Goal: Transaction & Acquisition: Obtain resource

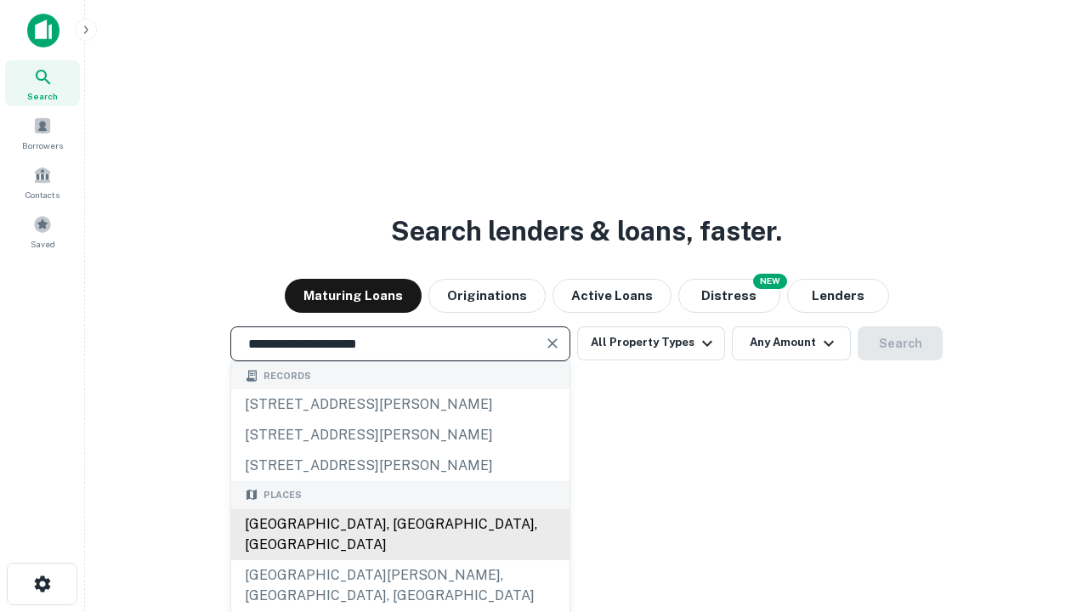
click at [400, 560] on div "[GEOGRAPHIC_DATA], [GEOGRAPHIC_DATA], [GEOGRAPHIC_DATA]" at bounding box center [400, 534] width 338 height 51
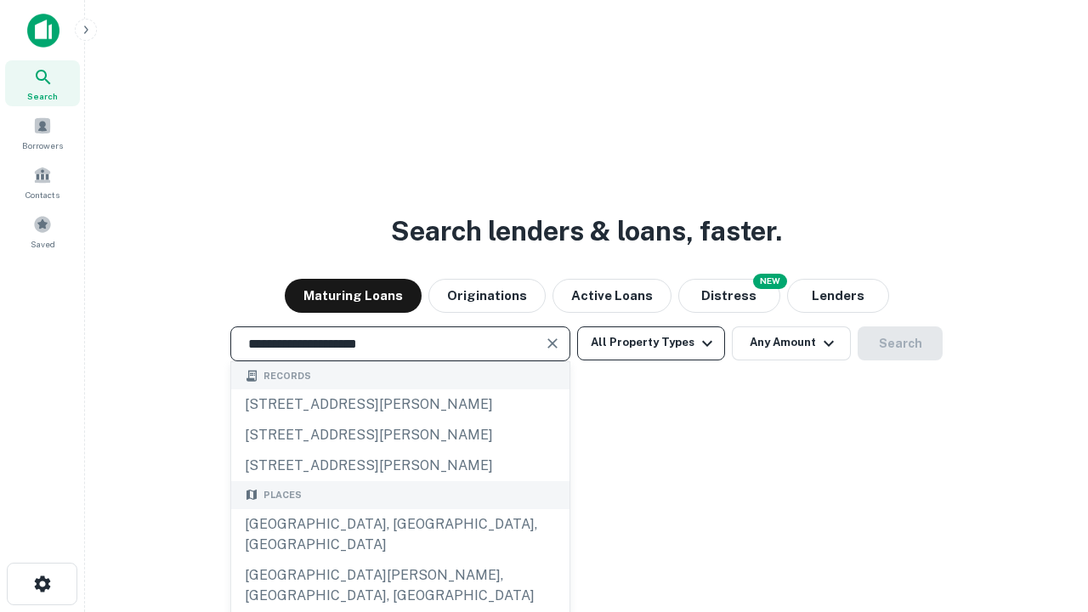
type input "**********"
click at [651, 343] on button "All Property Types" at bounding box center [651, 343] width 148 height 34
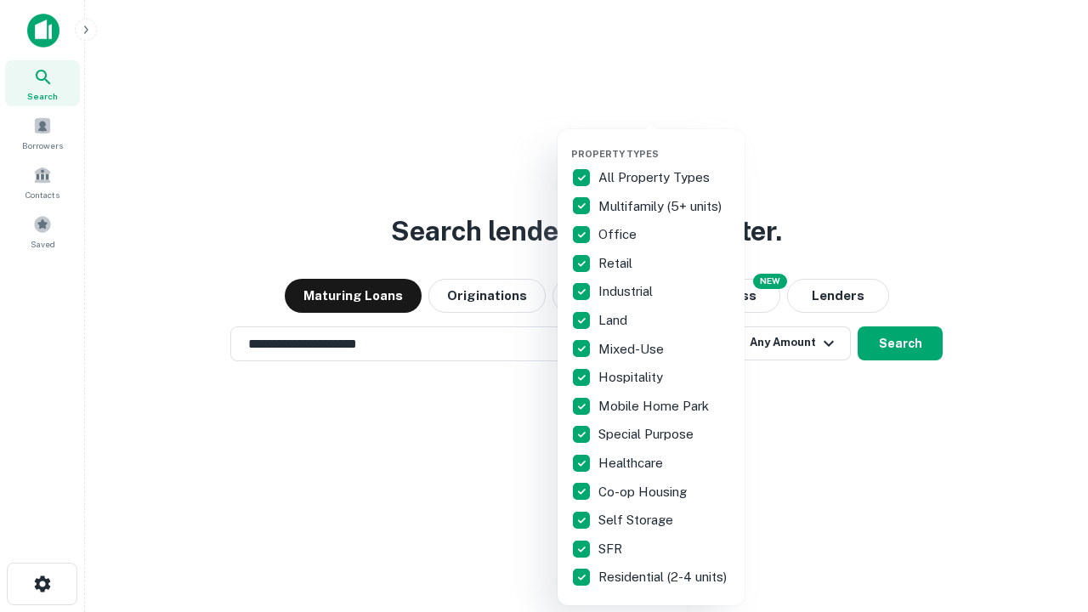
click at [665, 143] on button "button" at bounding box center [664, 143] width 187 height 1
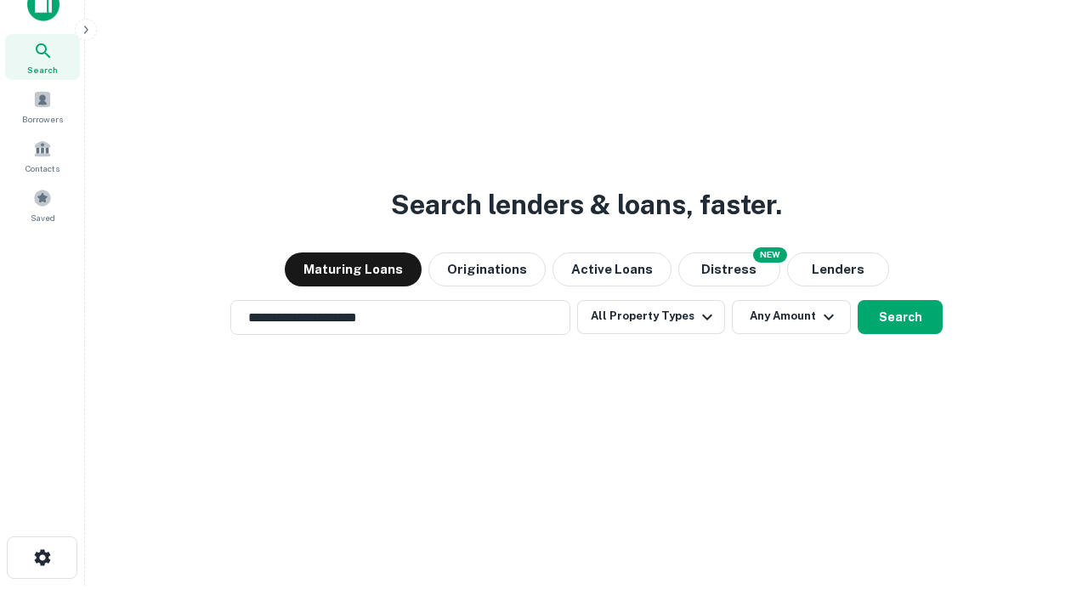
scroll to position [10, 205]
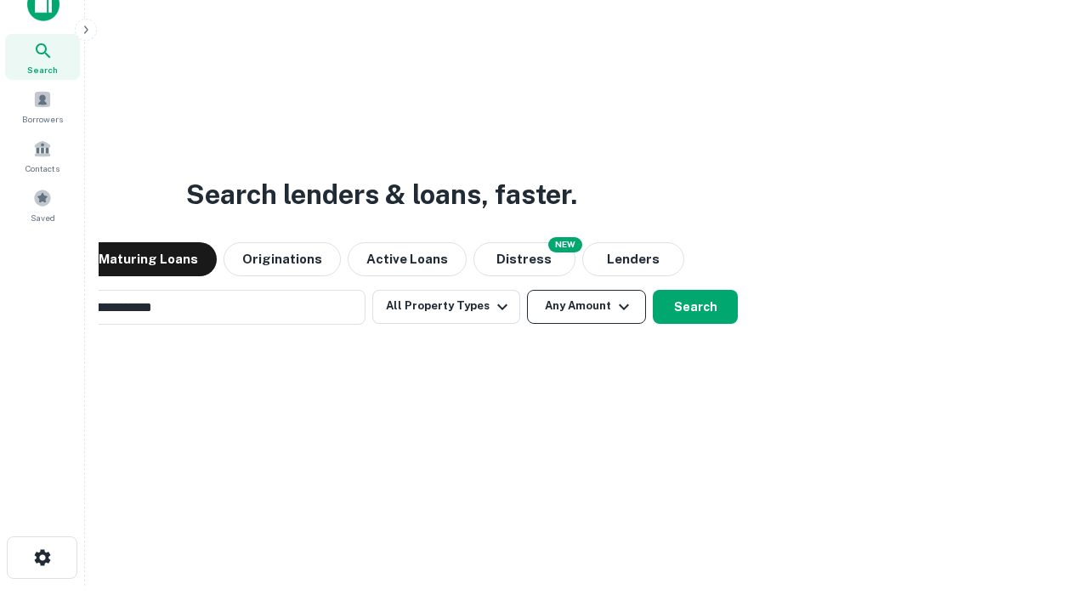
click at [527, 290] on button "Any Amount" at bounding box center [586, 307] width 119 height 34
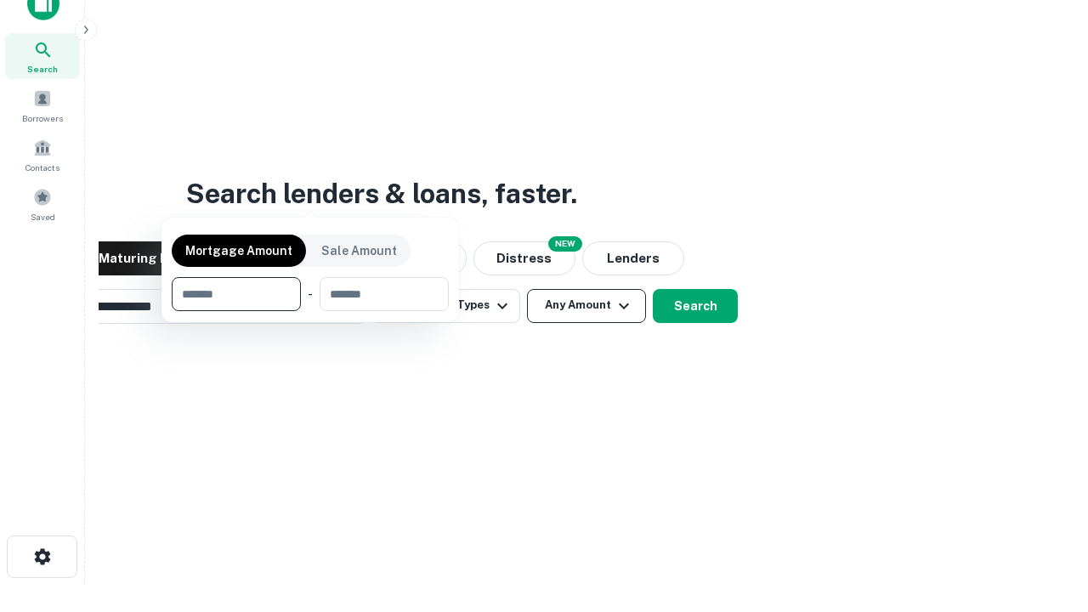
scroll to position [122, 481]
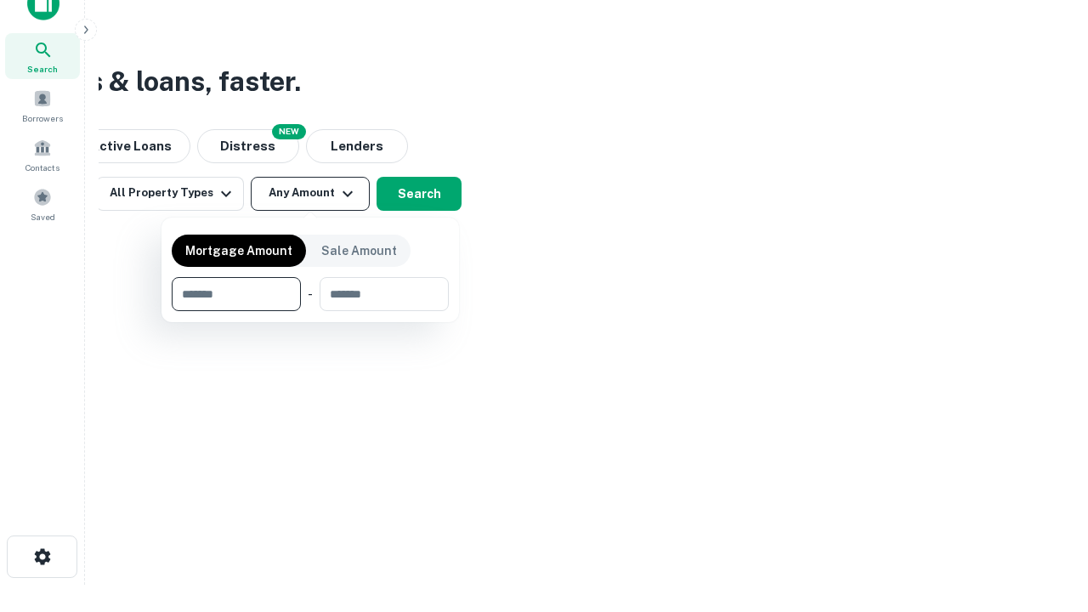
type input "*******"
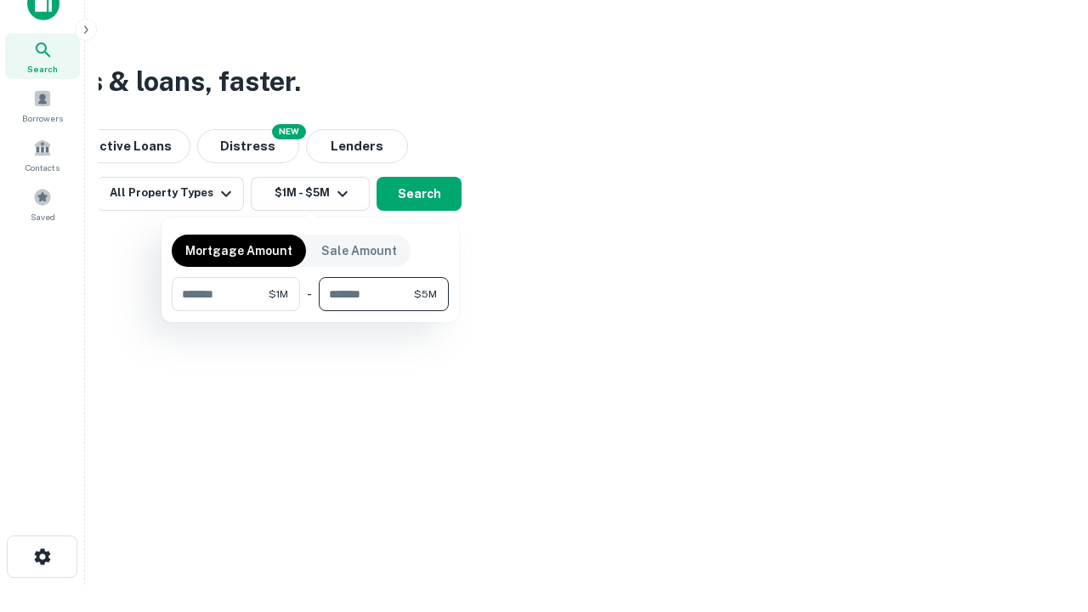
type input "*******"
click at [310, 311] on button "button" at bounding box center [310, 311] width 277 height 1
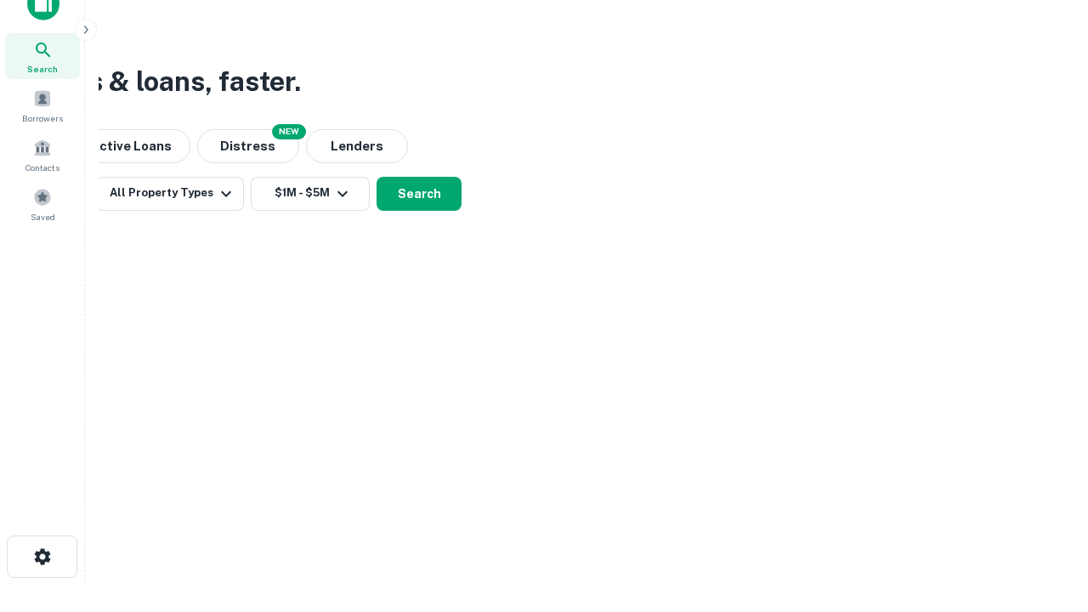
scroll to position [10, 314]
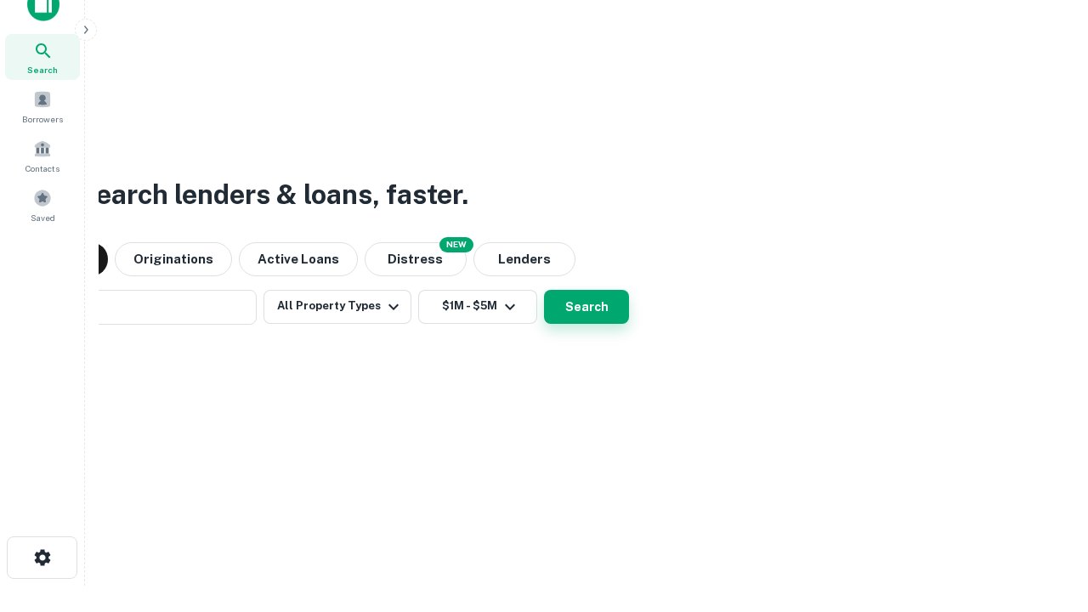
click at [544, 290] on button "Search" at bounding box center [586, 307] width 85 height 34
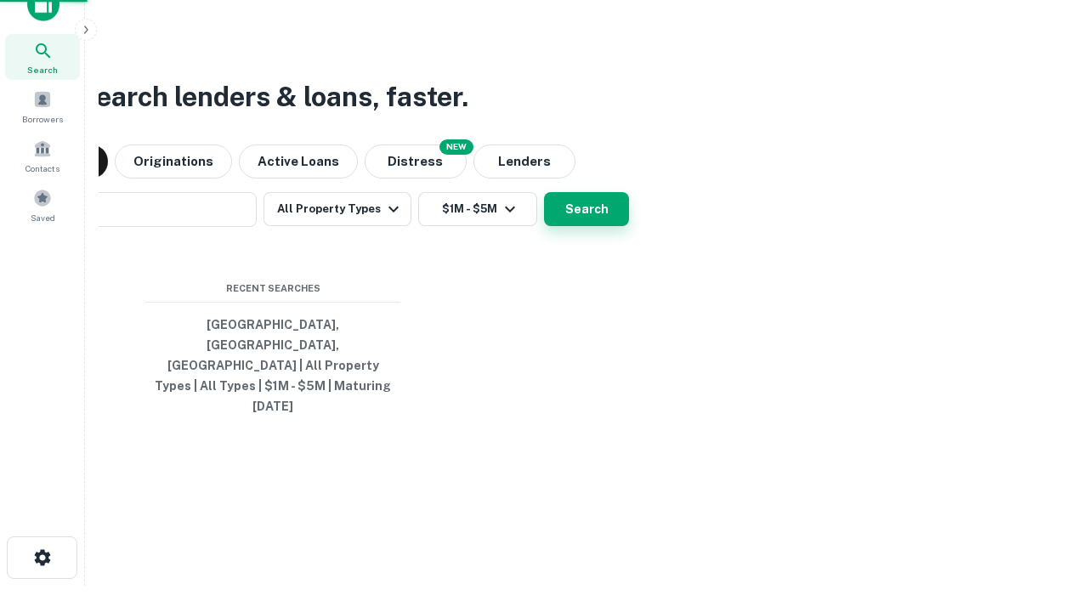
scroll to position [45, 481]
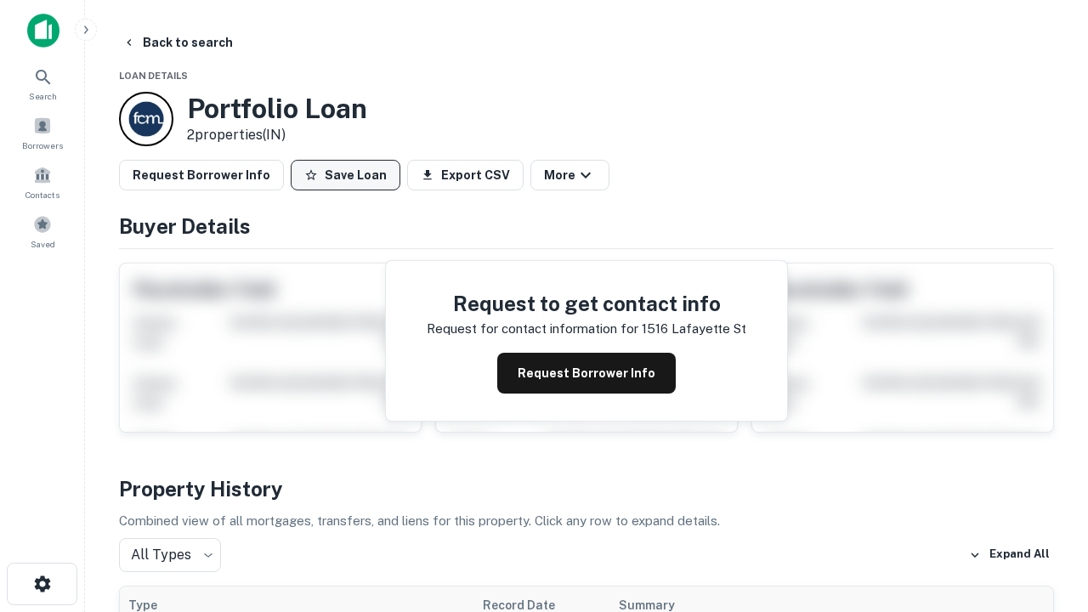
click at [345, 175] on button "Save Loan" at bounding box center [346, 175] width 110 height 31
click at [349, 175] on button "Loan Saved" at bounding box center [349, 175] width 117 height 31
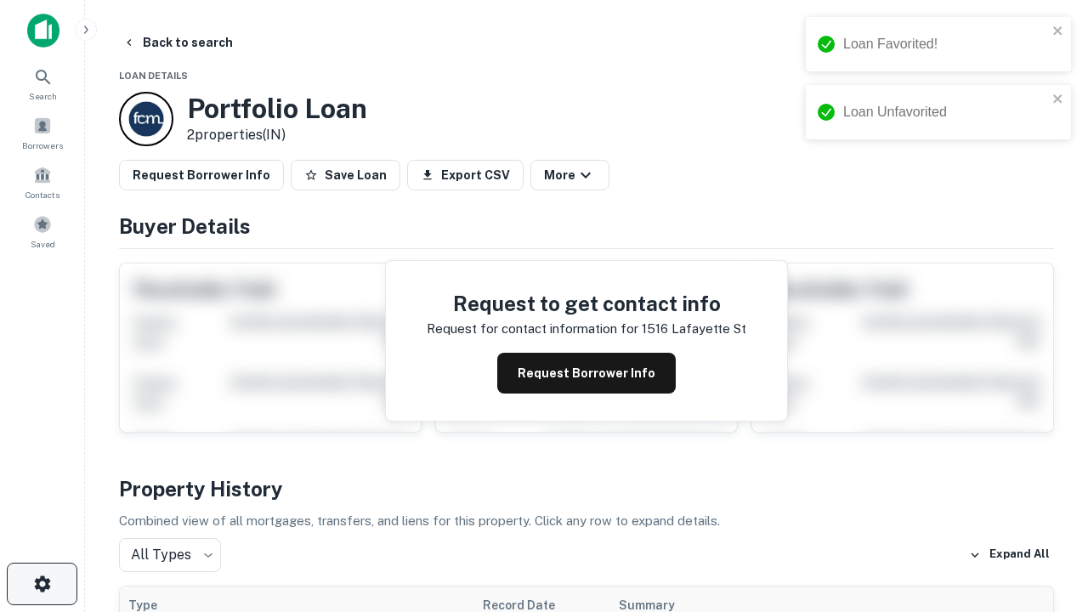
click at [42, 584] on icon "button" at bounding box center [42, 584] width 20 height 20
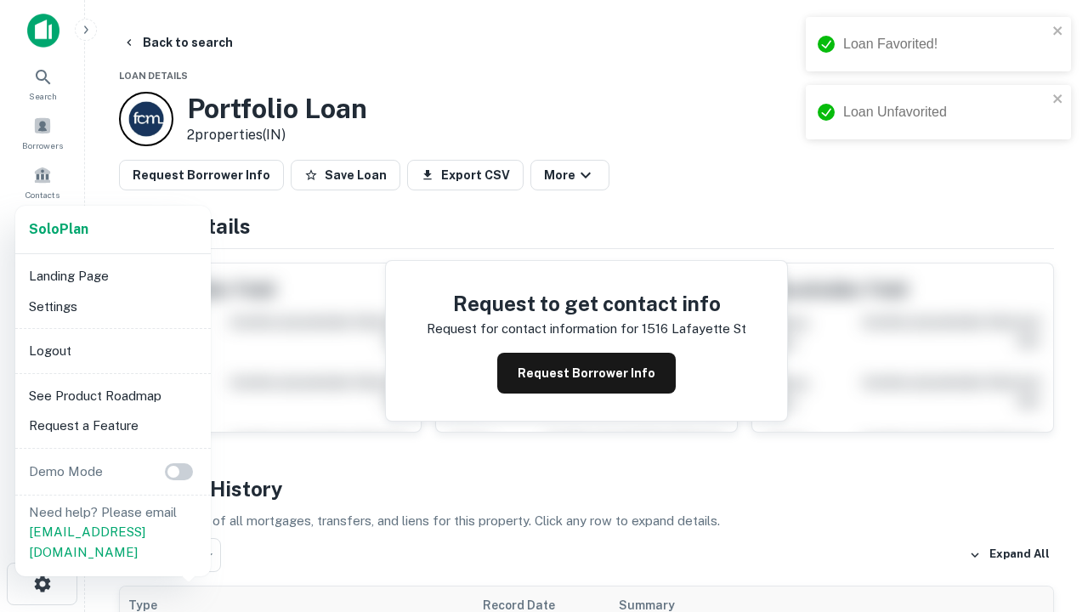
click at [112, 350] on li "Logout" at bounding box center [113, 351] width 182 height 31
